Goal: Task Accomplishment & Management: Use online tool/utility

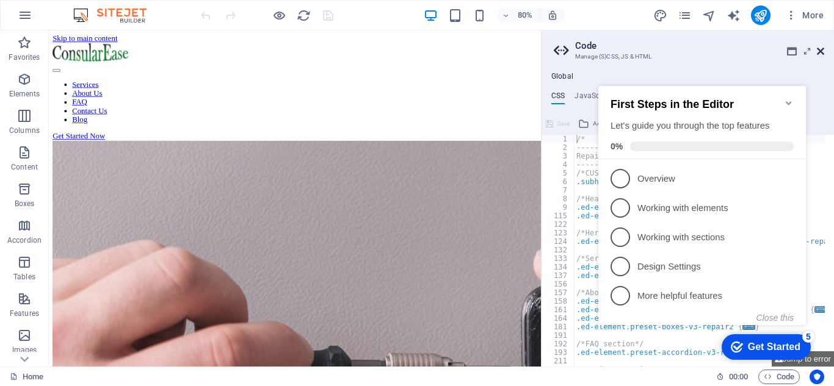
click at [823, 53] on icon at bounding box center [820, 51] width 7 height 10
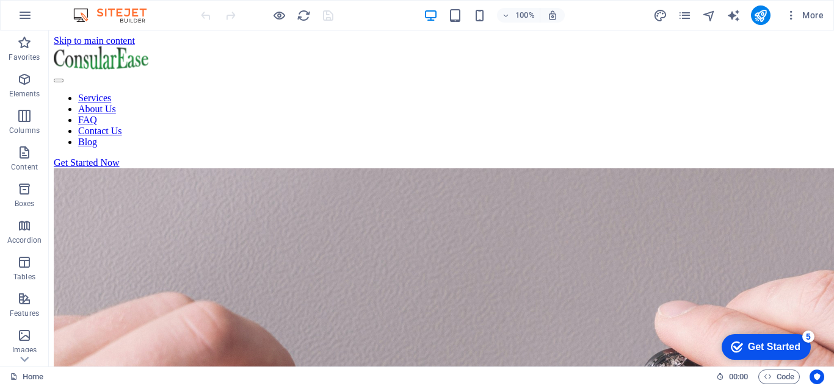
click at [769, 342] on div "Get Started" at bounding box center [774, 347] width 53 height 11
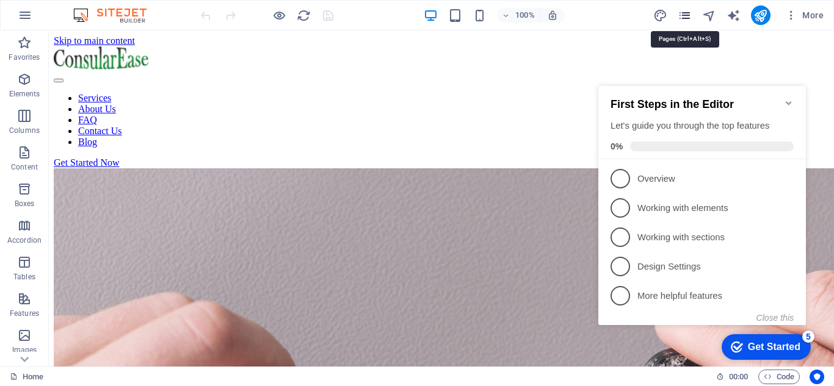
click at [686, 16] on icon "pages" at bounding box center [685, 16] width 14 height 14
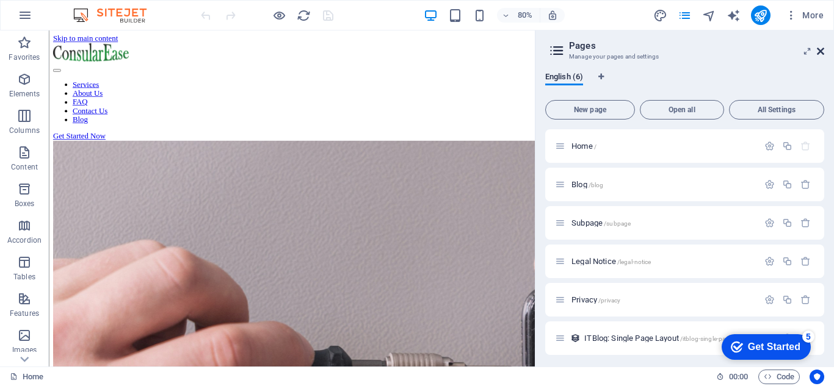
click at [820, 52] on icon at bounding box center [820, 51] width 7 height 10
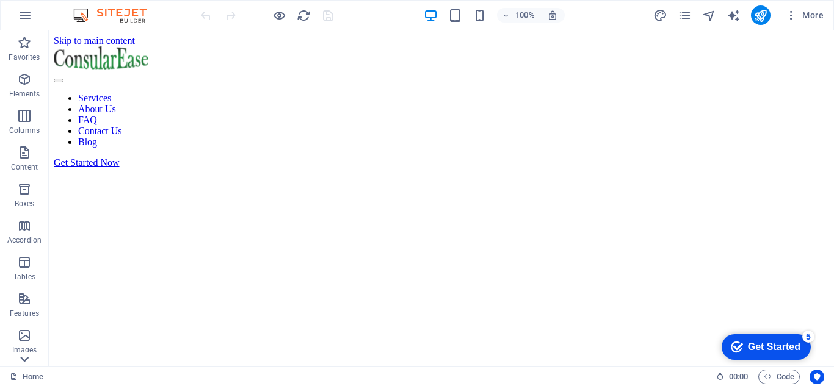
click at [25, 40] on icon at bounding box center [25, 37] width 9 height 5
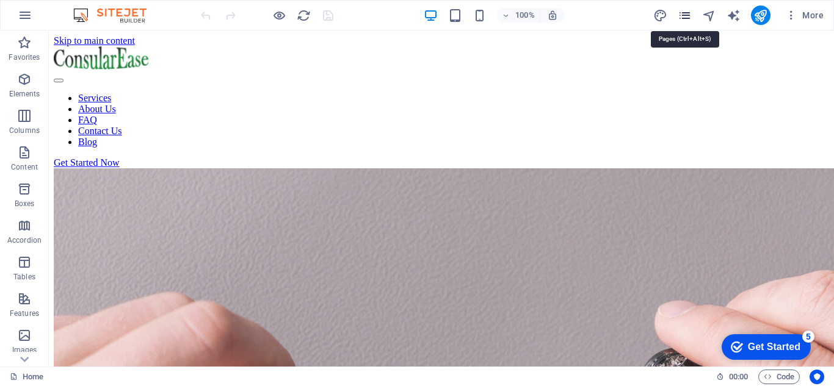
click at [683, 18] on icon "pages" at bounding box center [685, 16] width 14 height 14
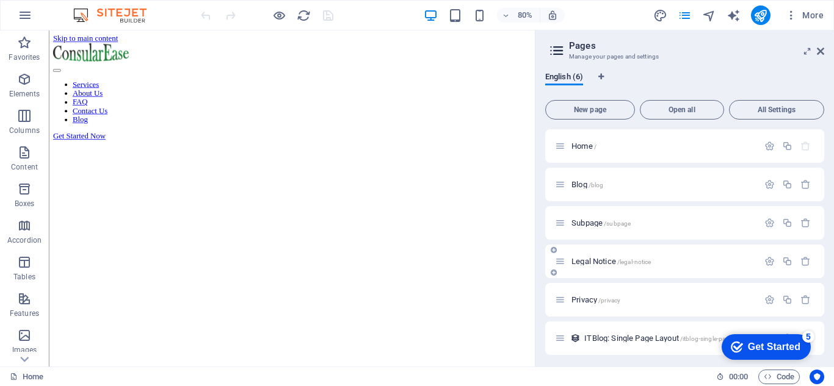
scroll to position [3, 0]
click at [817, 51] on icon at bounding box center [820, 51] width 7 height 10
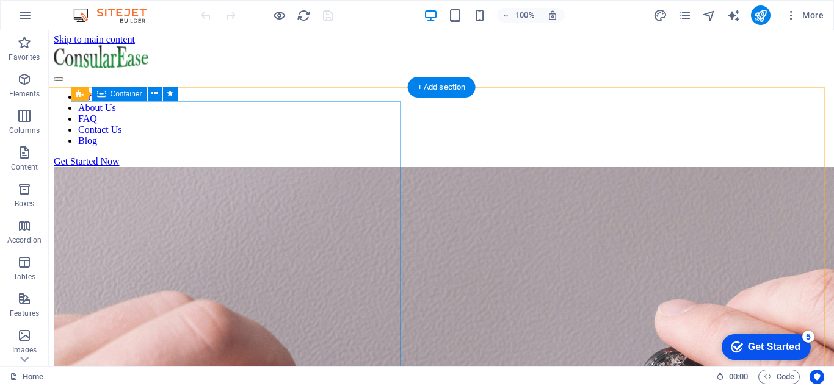
scroll to position [0, 0]
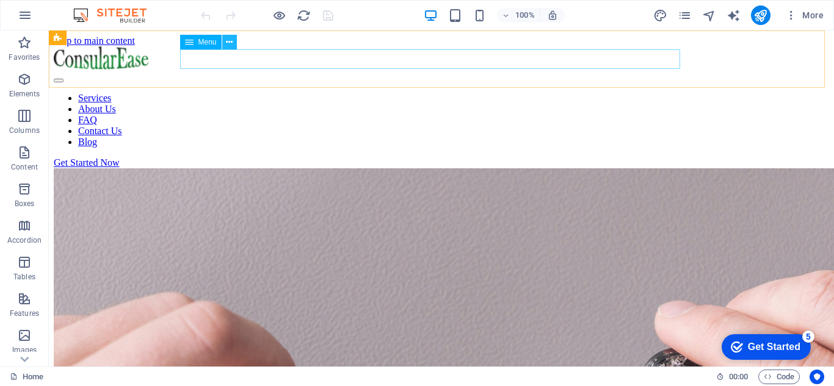
click at [228, 43] on icon at bounding box center [229, 42] width 7 height 13
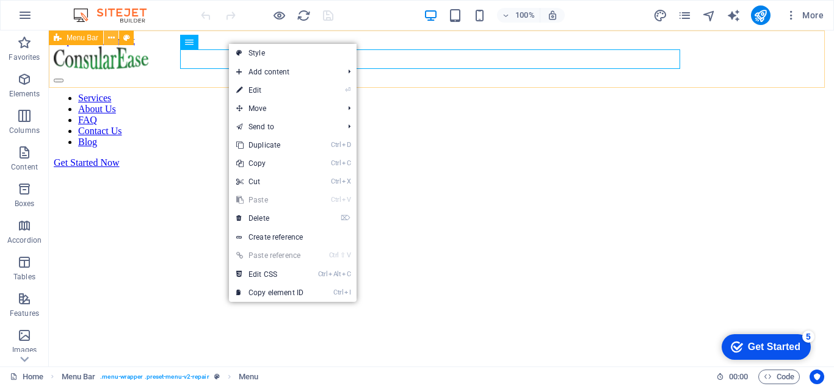
click at [111, 39] on icon at bounding box center [111, 38] width 7 height 13
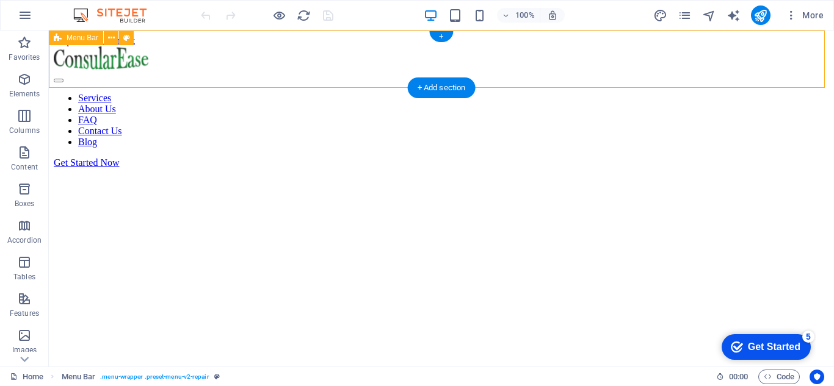
click at [336, 79] on div "Services About Us FAQ Contact Us Blog Get Started Now" at bounding box center [441, 107] width 775 height 122
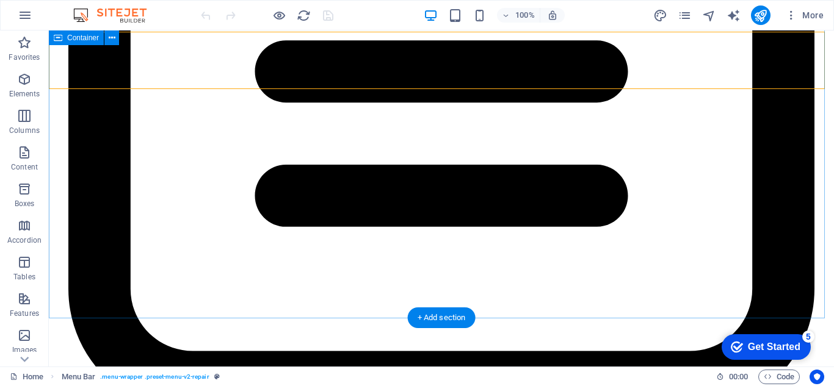
scroll to position [3998, 0]
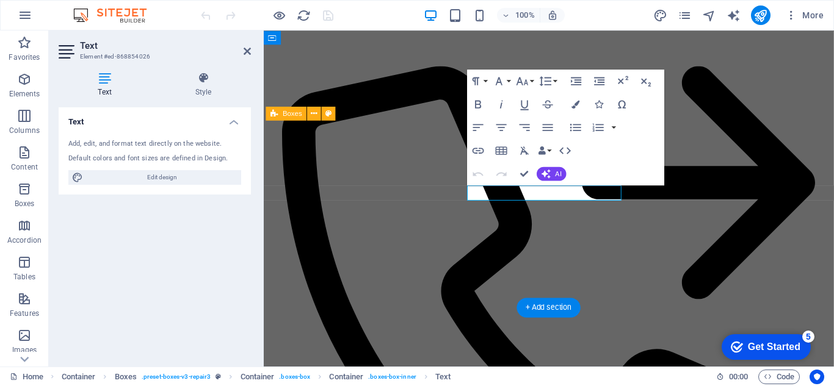
scroll to position [4292, 0]
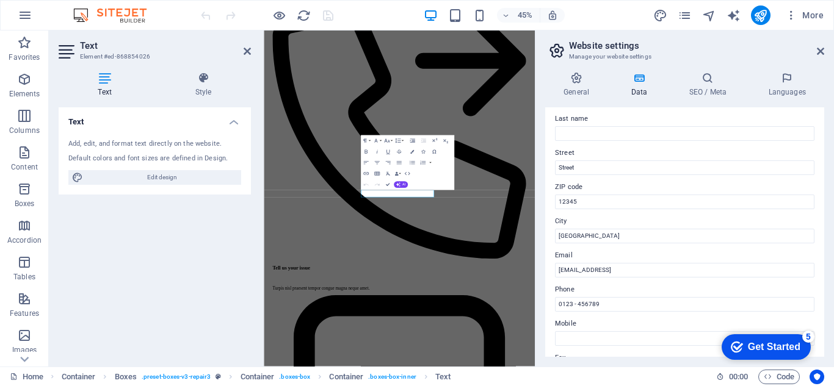
scroll to position [100, 0]
click at [625, 233] on input "[GEOGRAPHIC_DATA]" at bounding box center [684, 235] width 259 height 15
type input "B"
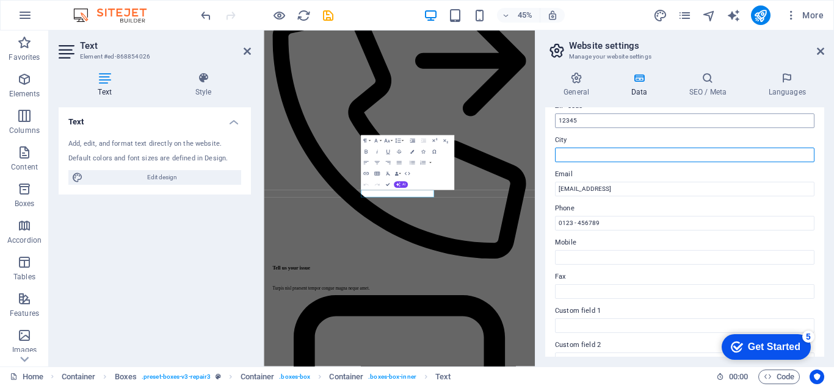
scroll to position [195, 0]
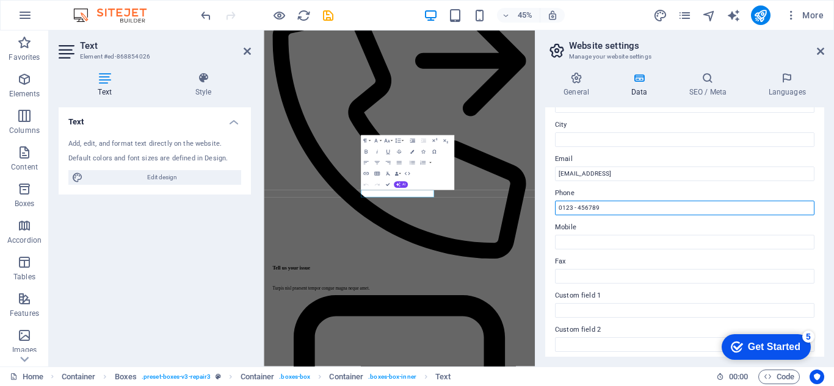
click at [615, 205] on input "0123 - 456789" at bounding box center [684, 208] width 259 height 15
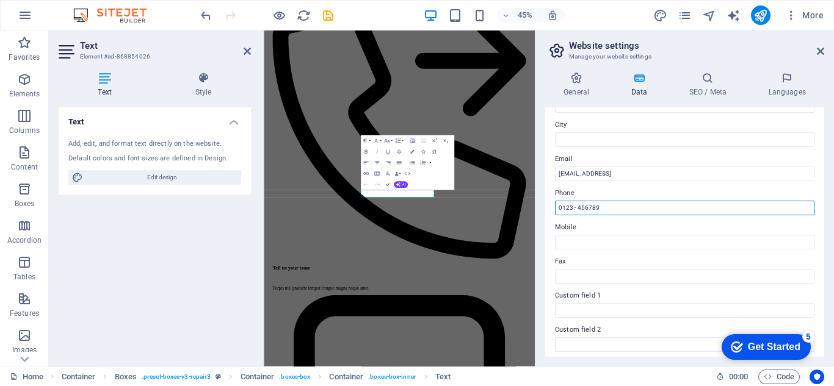
paste input "[PHONE_NUMBER]"
type input "[PHONE_NUMBER]"
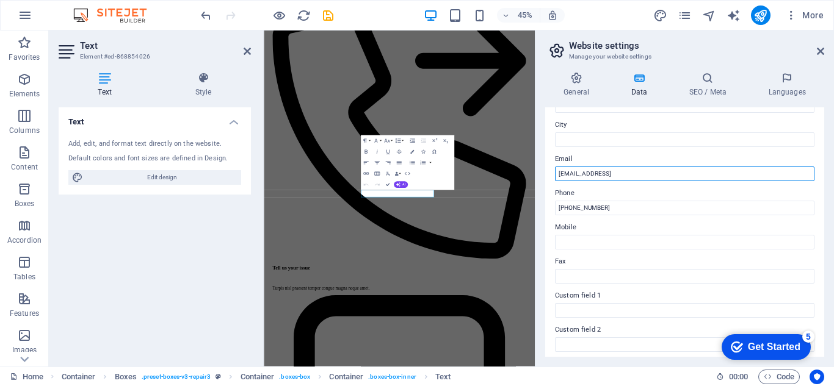
click at [712, 170] on input "[EMAIL_ADDRESS]" at bounding box center [684, 174] width 259 height 15
paste input "mail us [EMAIL_ADDRESS][DOMAIN_NAME]"
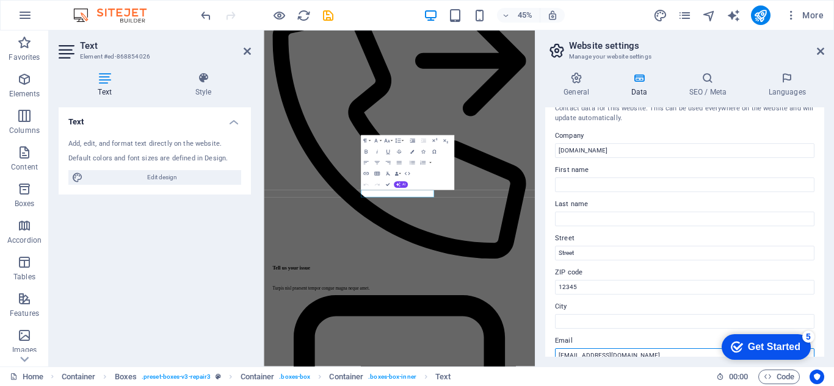
scroll to position [0, 0]
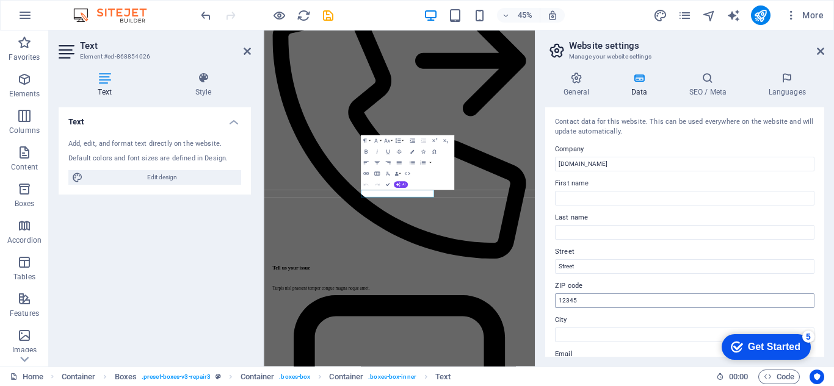
type input "[EMAIL_ADDRESS][DOMAIN_NAME]"
click at [595, 300] on input "12345" at bounding box center [684, 301] width 259 height 15
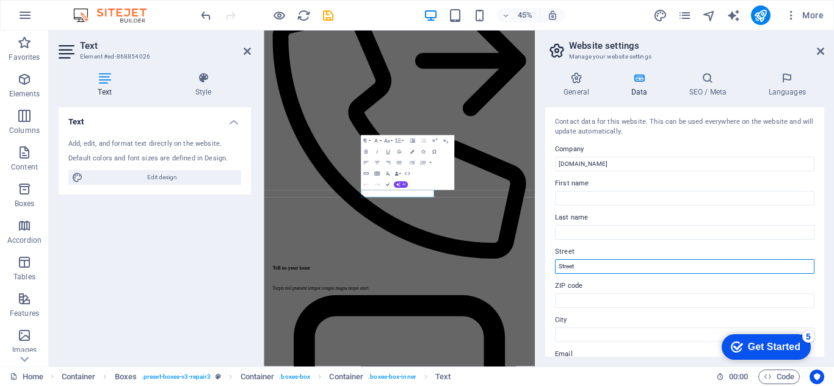
click at [589, 268] on input "Street" at bounding box center [684, 266] width 259 height 15
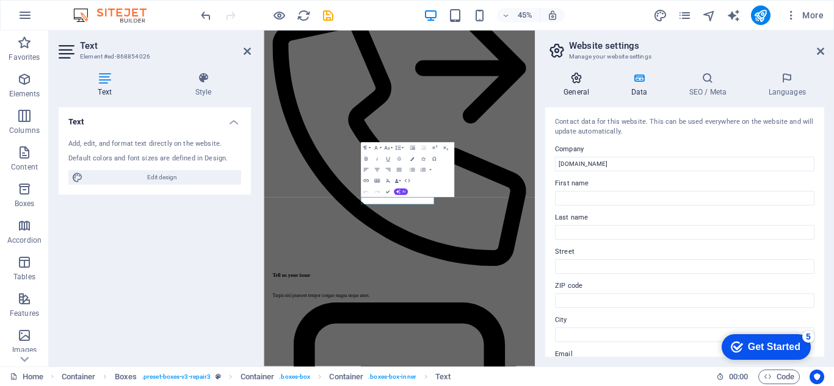
click at [576, 77] on icon at bounding box center [576, 78] width 62 height 12
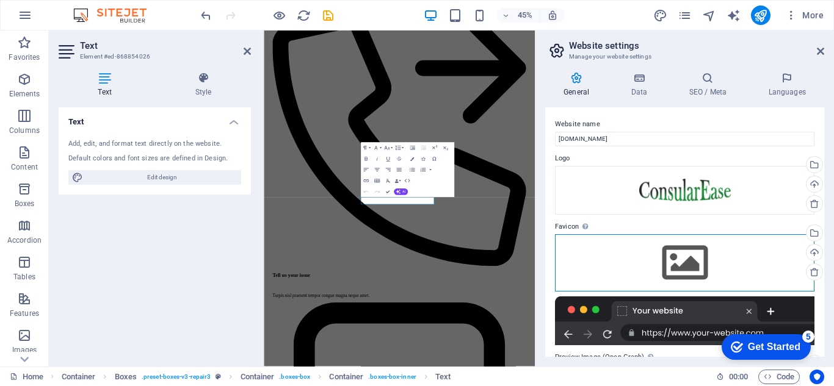
click at [692, 260] on div "Drag files here, click to choose files or select files from Files or our free s…" at bounding box center [684, 262] width 259 height 57
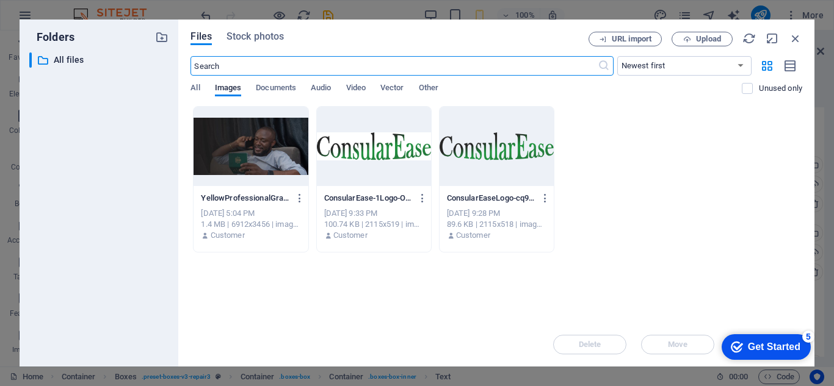
scroll to position [8408, 0]
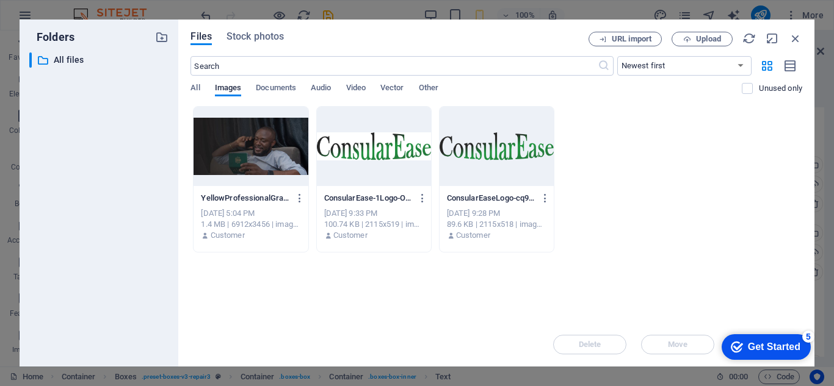
click at [496, 152] on div at bounding box center [497, 146] width 114 height 79
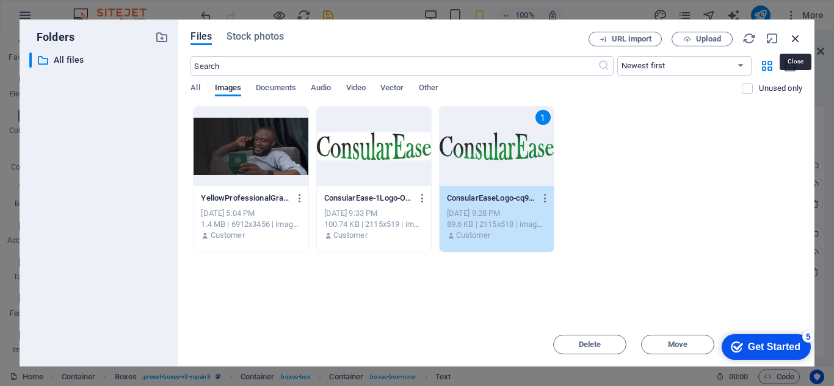
click at [792, 35] on icon "button" at bounding box center [795, 38] width 13 height 13
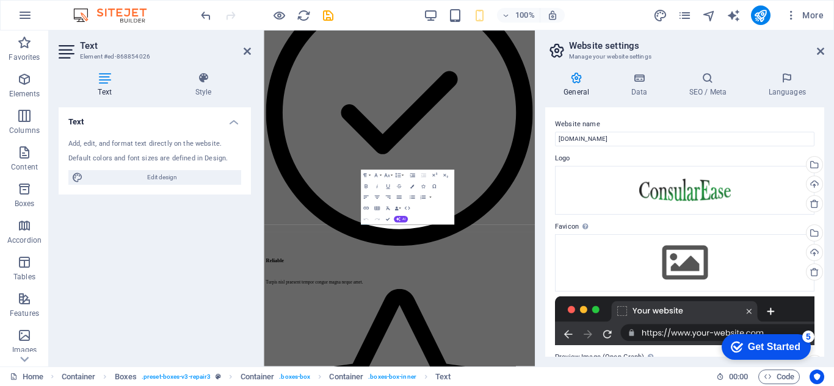
scroll to position [4328, 0]
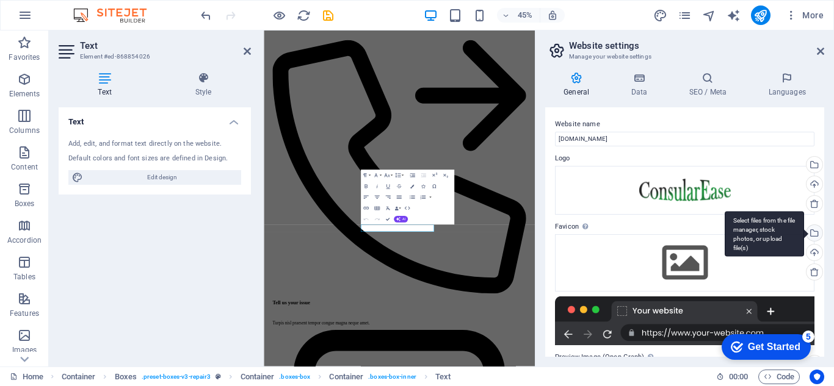
click at [813, 235] on div "Select files from the file manager, stock photos, or upload file(s)" at bounding box center [813, 234] width 18 height 18
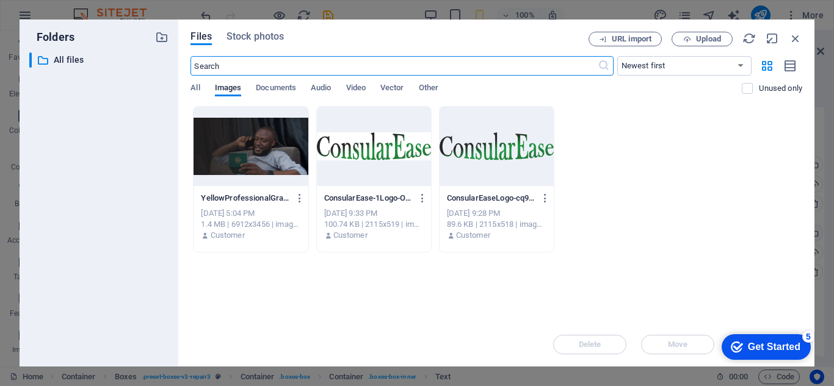
scroll to position [8408, 0]
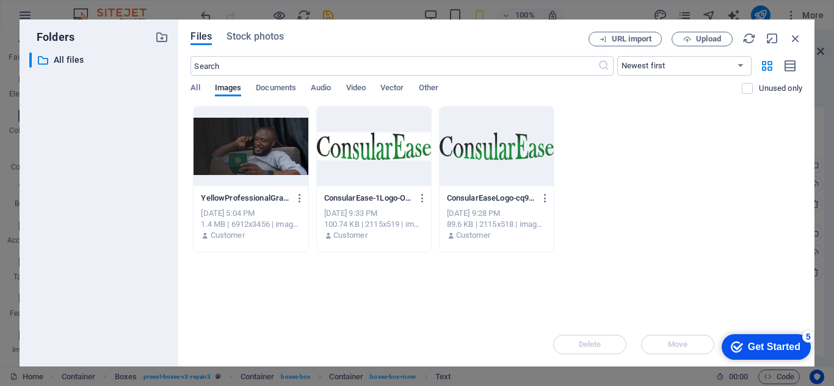
click at [513, 128] on div at bounding box center [497, 146] width 114 height 79
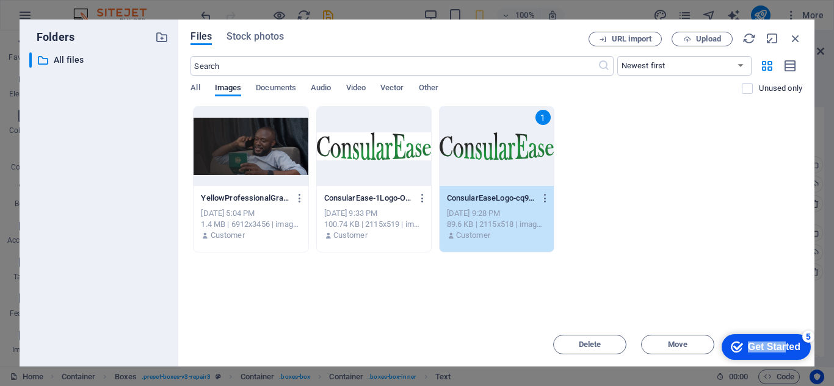
drag, startPoint x: 783, startPoint y: 346, endPoint x: 753, endPoint y: 118, distance: 229.6
click html "checkmark Get Started 5 First Steps in the Editor Let's guide you through the t…"
drag, startPoint x: 527, startPoint y: 28, endPoint x: 670, endPoint y: 141, distance: 182.6
click at [670, 141] on div "Files Stock photos URL import Upload ​ Newest first Oldest first Name (A-Z) Nam…" at bounding box center [496, 193] width 636 height 347
click at [716, 35] on span "Upload" at bounding box center [708, 38] width 25 height 7
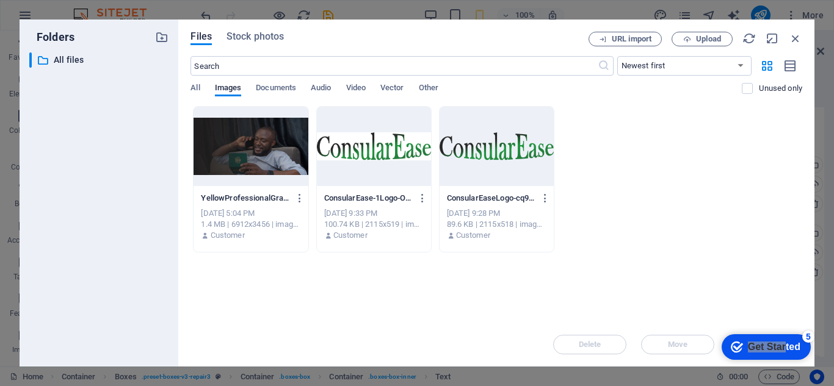
click at [508, 162] on div at bounding box center [497, 146] width 114 height 79
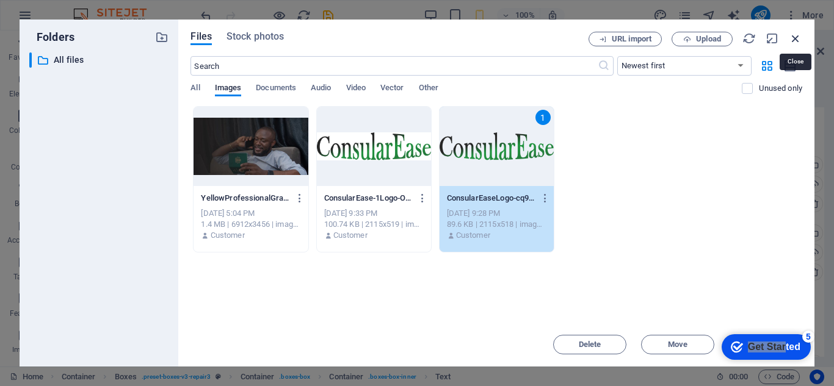
click at [797, 35] on icon "button" at bounding box center [795, 38] width 13 height 13
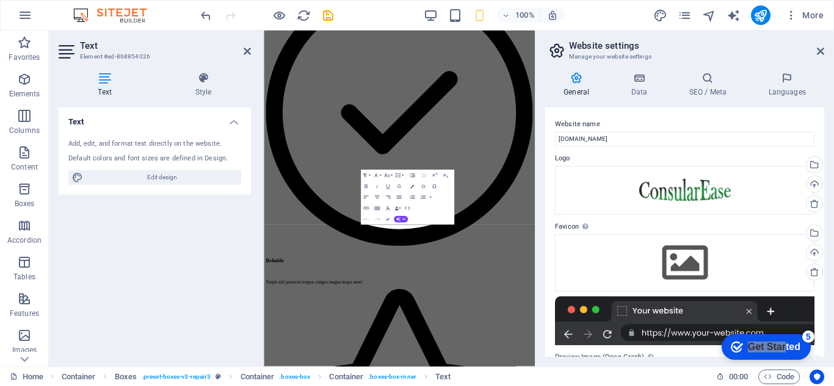
scroll to position [4328, 0]
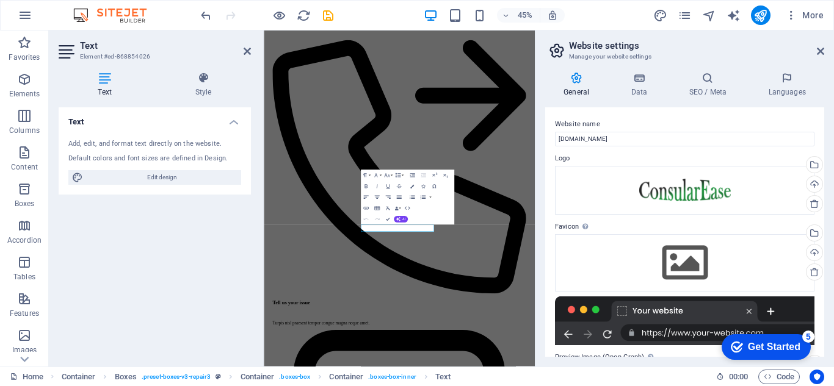
click at [733, 347] on icon "checkmark" at bounding box center [737, 347] width 12 height 12
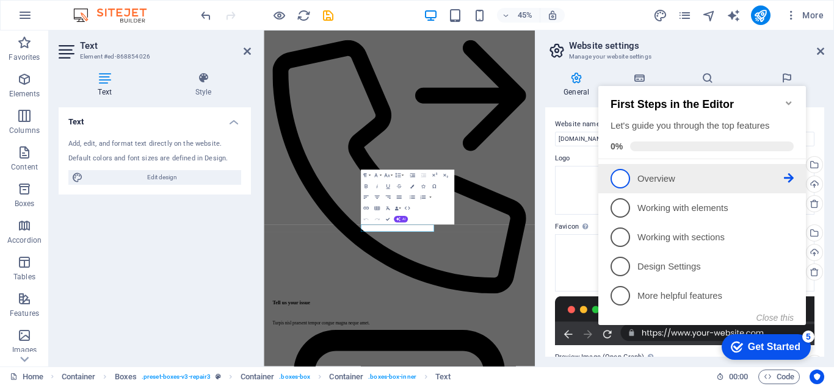
click at [644, 175] on p "Overview - incomplete" at bounding box center [710, 179] width 147 height 13
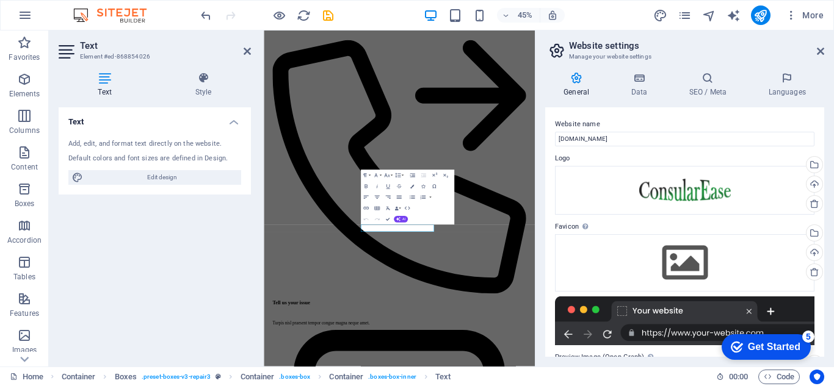
scroll to position [0, 0]
click at [744, 350] on div "checkmark Get Started 5" at bounding box center [766, 347] width 70 height 12
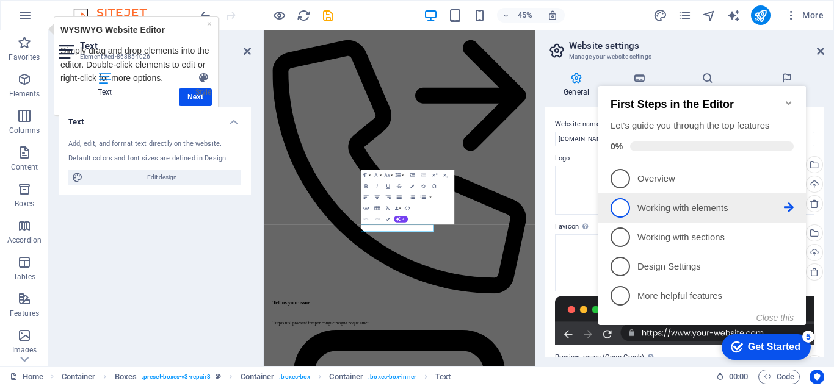
click at [786, 183] on icon at bounding box center [789, 178] width 10 height 10
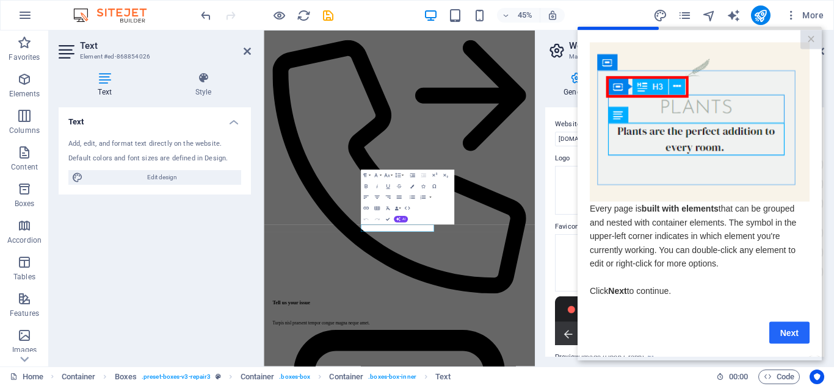
click at [789, 335] on link "Next" at bounding box center [789, 333] width 40 height 22
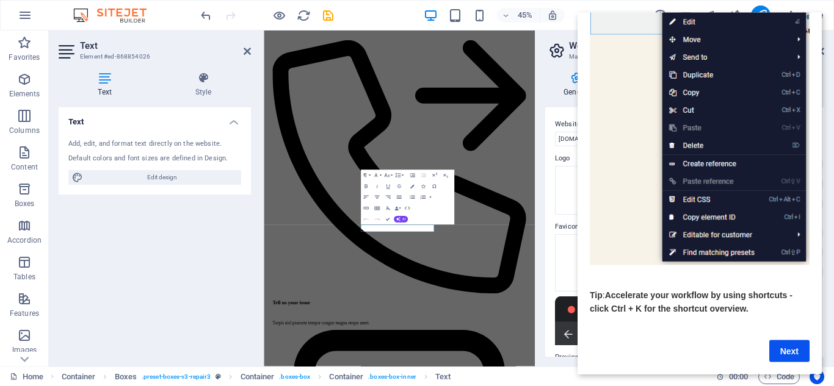
scroll to position [167, 0]
click at [791, 340] on link "Next" at bounding box center [789, 351] width 40 height 22
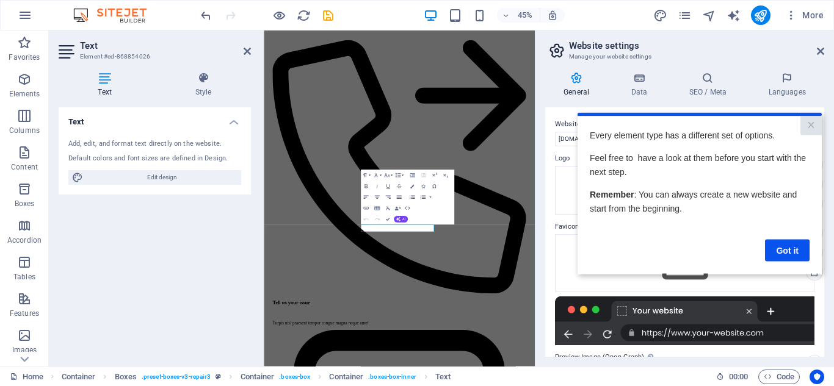
scroll to position [0, 0]
click at [784, 247] on link "Got it" at bounding box center [787, 250] width 45 height 22
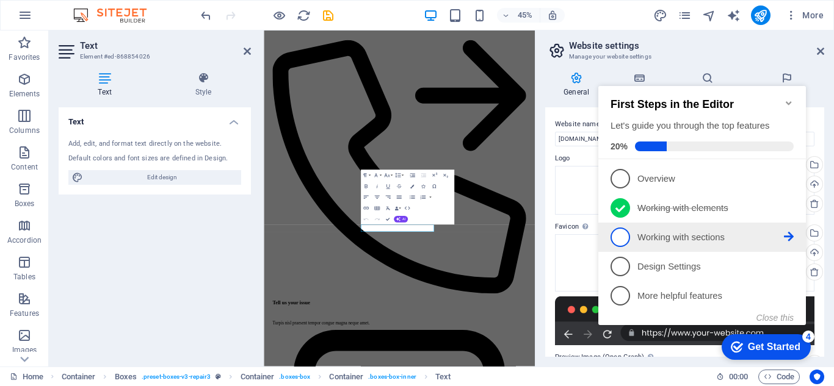
click at [694, 231] on p "Working with sections - incomplete" at bounding box center [710, 237] width 147 height 13
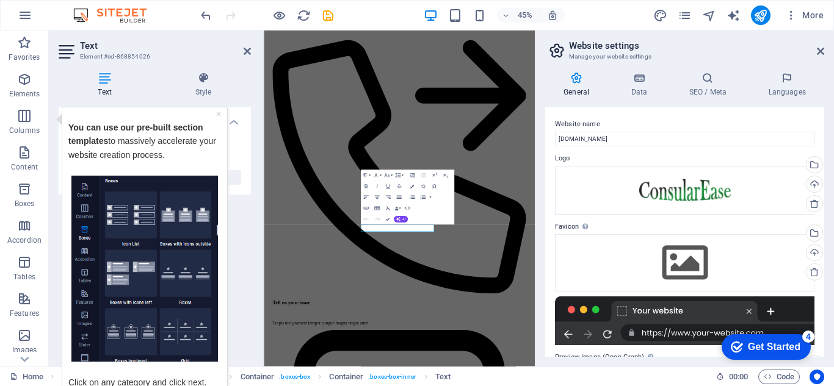
click at [208, 161] on p "You can use our pre-built section templates to massively accelerate your websit…" at bounding box center [144, 147] width 153 height 55
click at [219, 115] on link "×" at bounding box center [218, 114] width 5 height 10
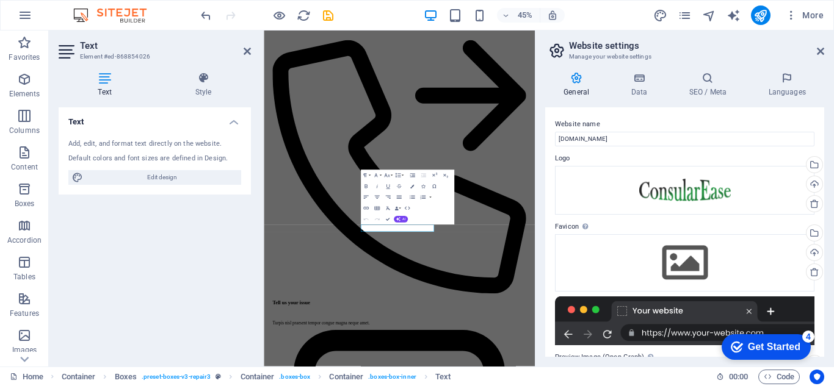
click at [733, 344] on icon "checkmark" at bounding box center [737, 347] width 12 height 12
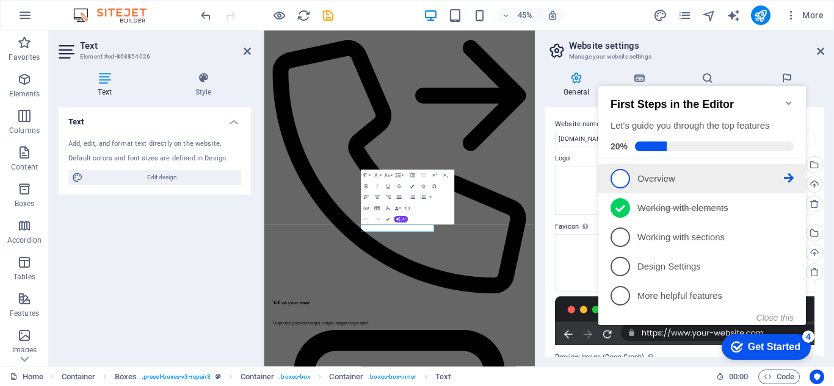
click at [787, 175] on icon at bounding box center [789, 178] width 10 height 10
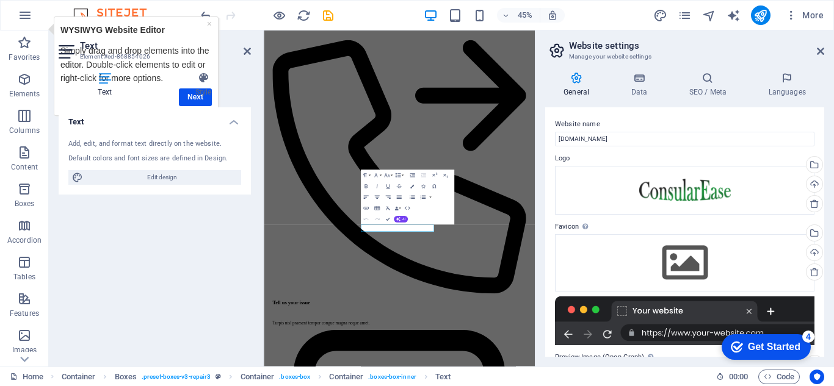
click at [188, 101] on div "Text Style Text Add, edit, and format text directly on the website. Default col…" at bounding box center [155, 214] width 192 height 285
click at [200, 101] on div "Text Style Text Add, edit, and format text directly on the website. Default col…" at bounding box center [155, 214] width 192 height 285
click at [188, 99] on div "Text Style Text Add, edit, and format text directly on the website. Default col…" at bounding box center [155, 214] width 192 height 285
click at [197, 101] on div "Text Style Text Add, edit, and format text directly on the website. Default col…" at bounding box center [155, 214] width 192 height 285
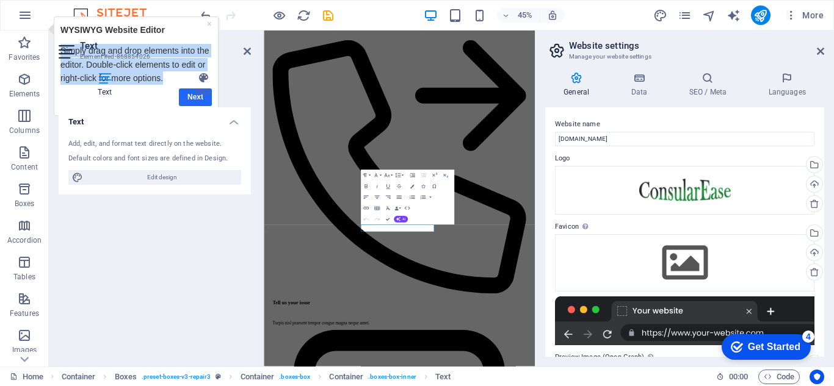
drag, startPoint x: 178, startPoint y: 29, endPoint x: 185, endPoint y: 99, distance: 70.0
click at [185, 99] on div "WYSIWYG Website Editor Simply drag and drop elements into the editor. Double-cl…" at bounding box center [135, 66] width 151 height 86
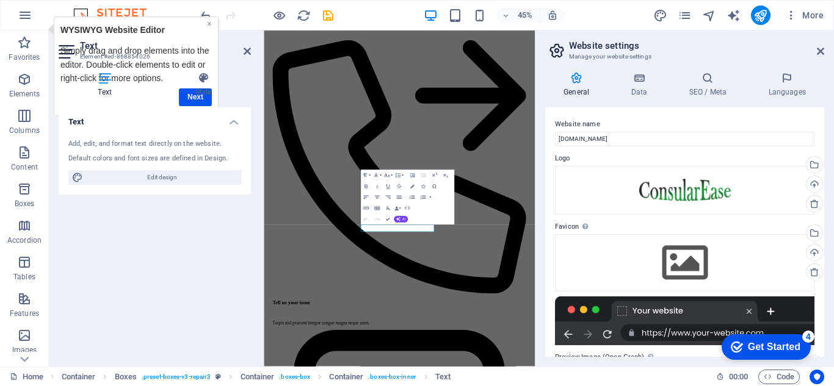
click at [209, 26] on link "×" at bounding box center [208, 24] width 5 height 10
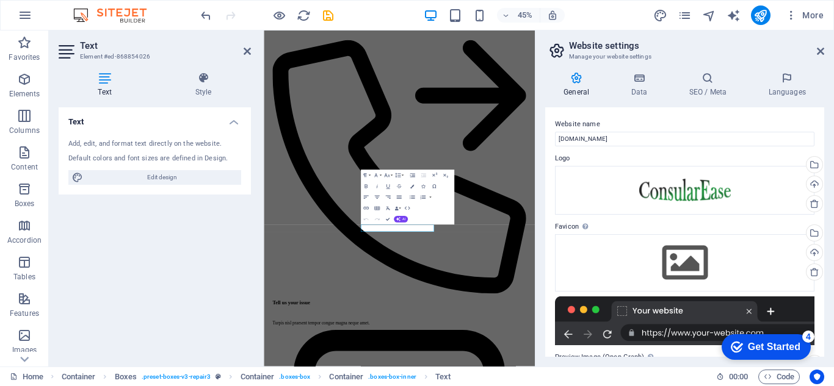
click at [748, 344] on div "Get Started" at bounding box center [774, 347] width 53 height 11
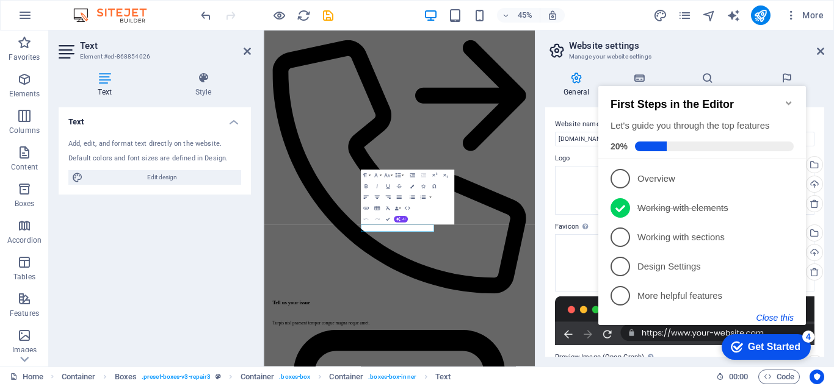
click at [780, 318] on button "Close this" at bounding box center [774, 318] width 37 height 10
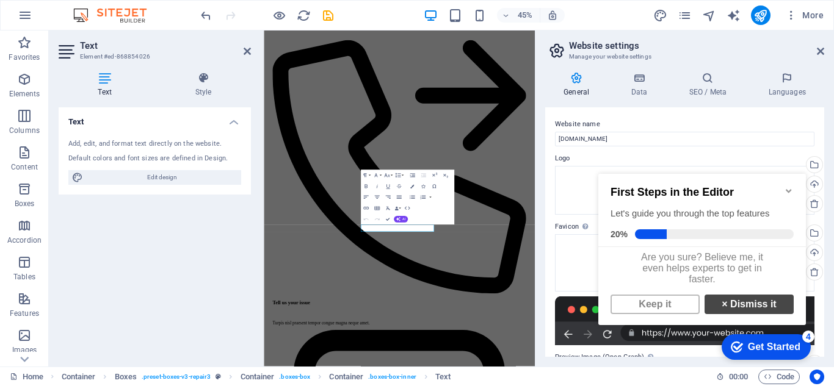
click at [756, 310] on link "× Dismiss it" at bounding box center [749, 305] width 89 height 20
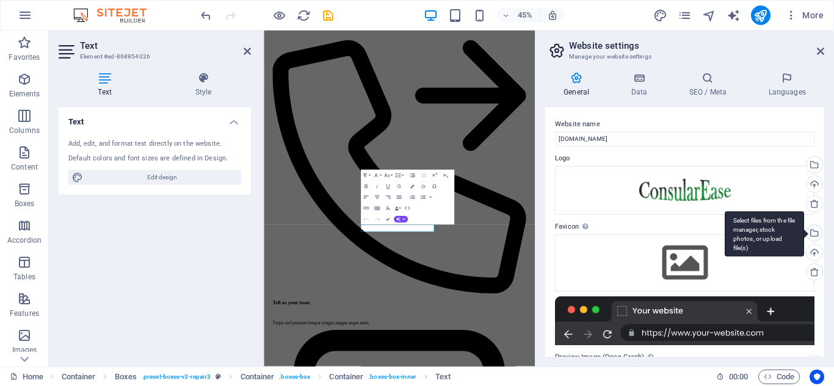
click at [813, 235] on div "Select files from the file manager, stock photos, or upload file(s)" at bounding box center [813, 234] width 18 height 18
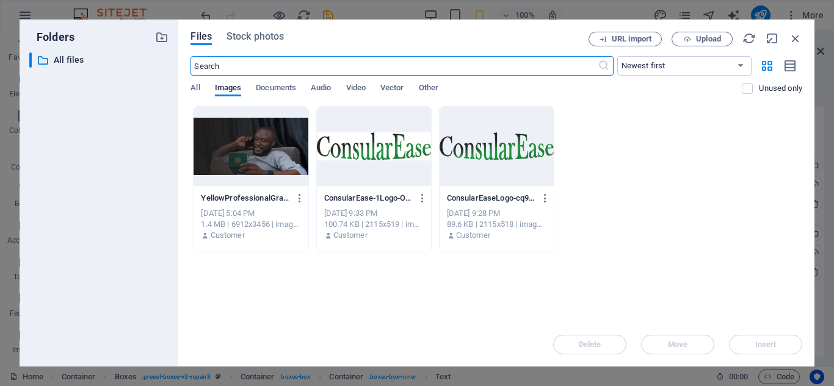
scroll to position [8408, 0]
click at [498, 162] on div at bounding box center [497, 146] width 114 height 79
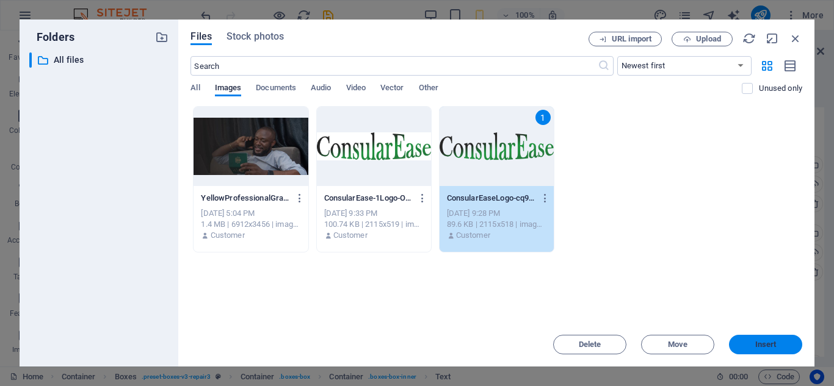
click at [771, 347] on span "Insert" at bounding box center [765, 344] width 21 height 7
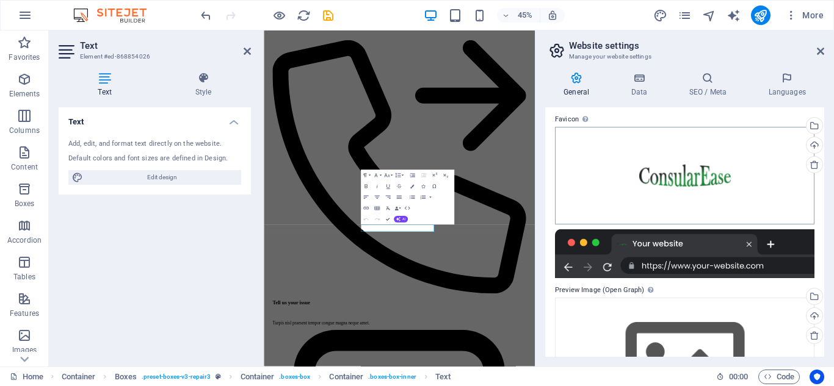
scroll to position [0, 0]
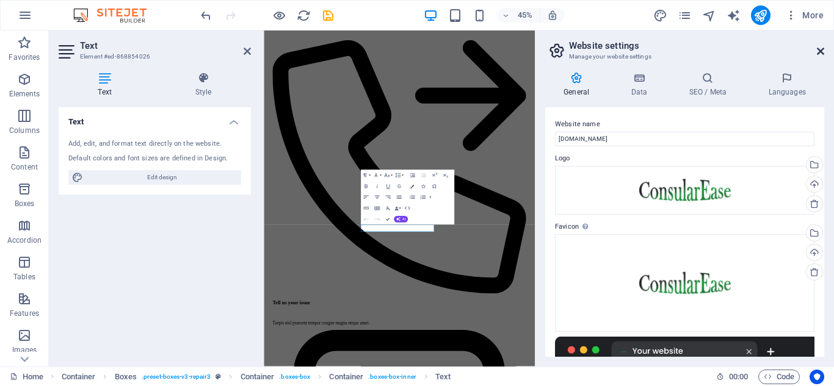
click at [821, 51] on icon at bounding box center [820, 51] width 7 height 10
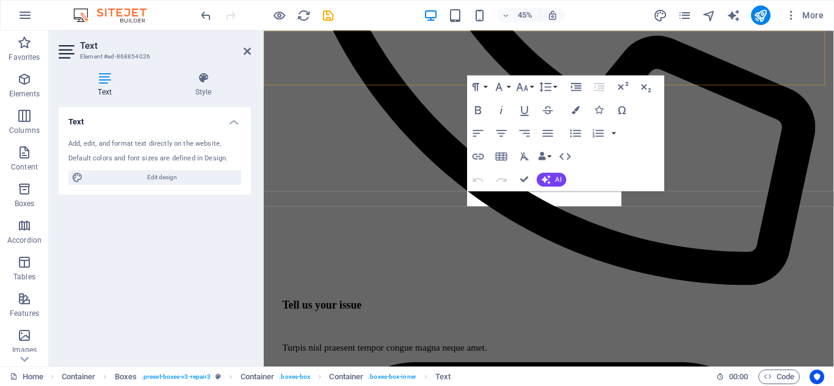
scroll to position [4286, 0]
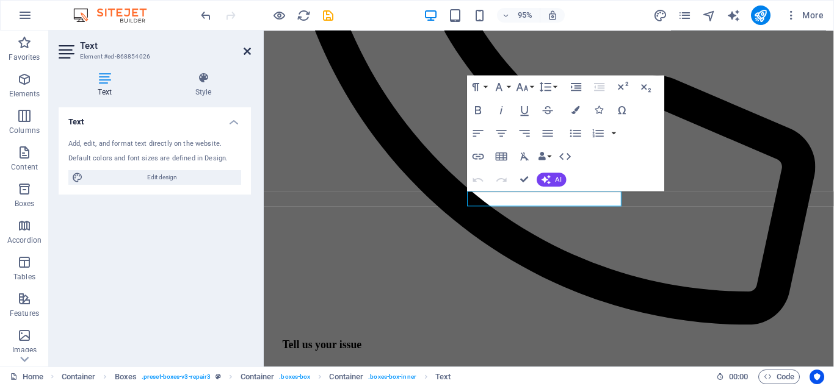
click at [247, 52] on icon at bounding box center [247, 51] width 7 height 10
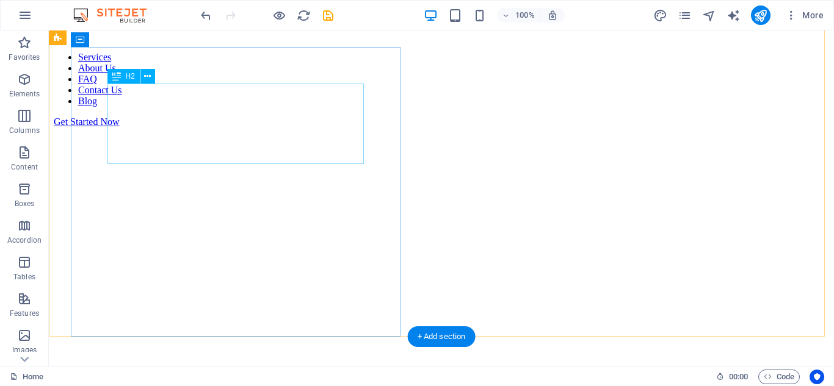
scroll to position [0, 0]
